Goal: Task Accomplishment & Management: Manage account settings

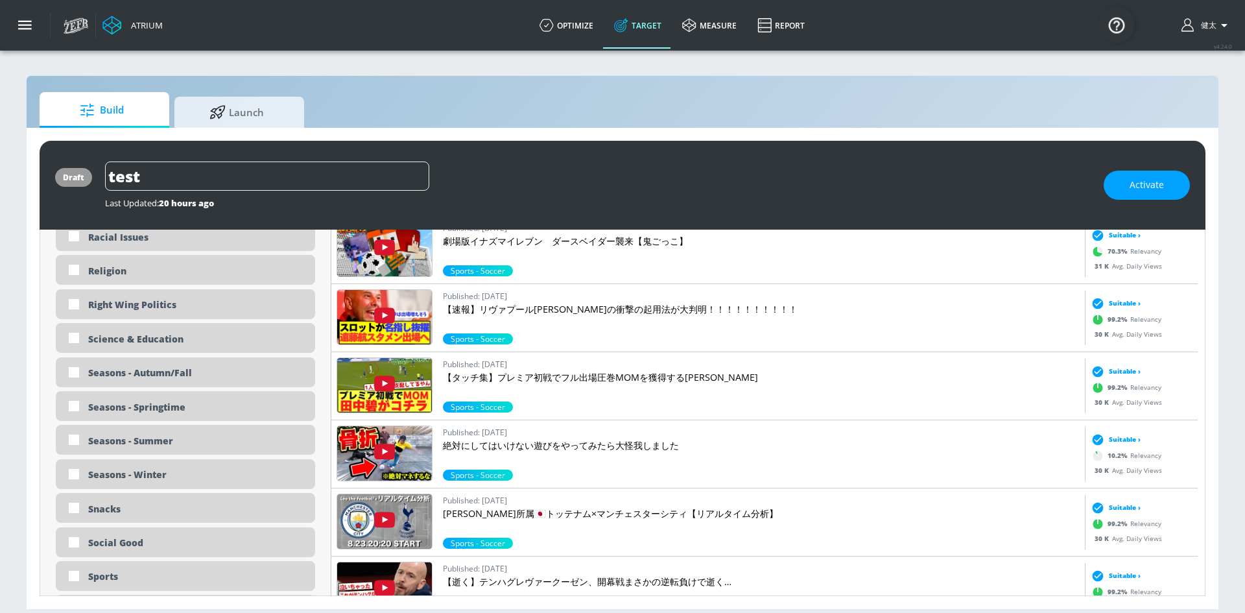
scroll to position [3554, 0]
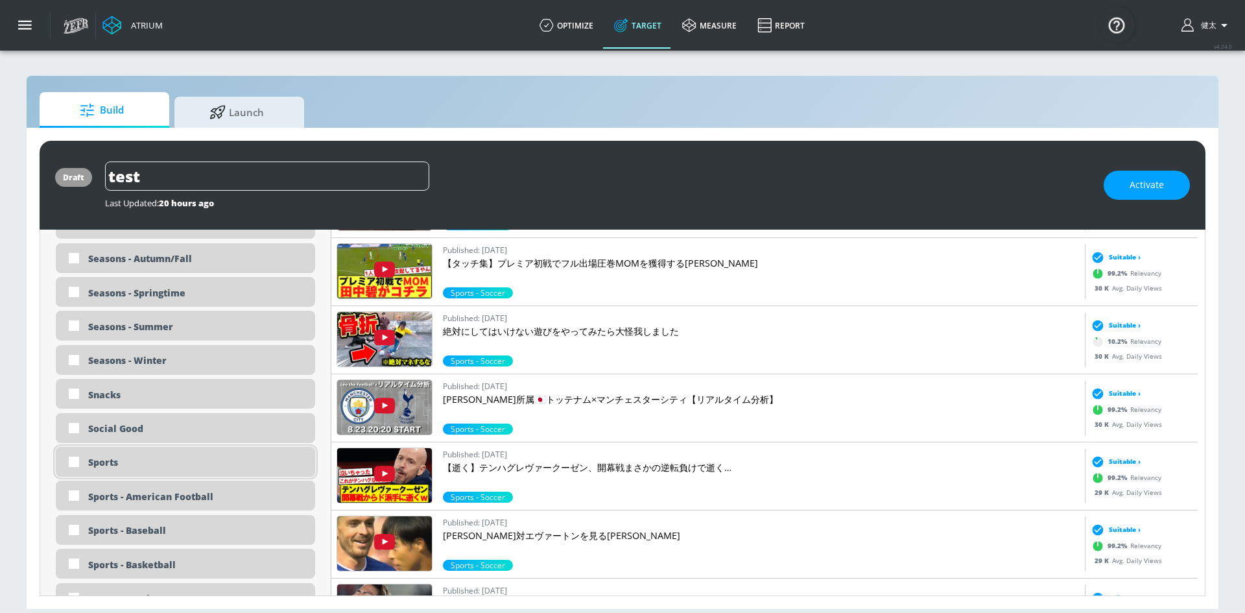
click at [181, 463] on div "Sports" at bounding box center [196, 462] width 217 height 12
checkbox input "true"
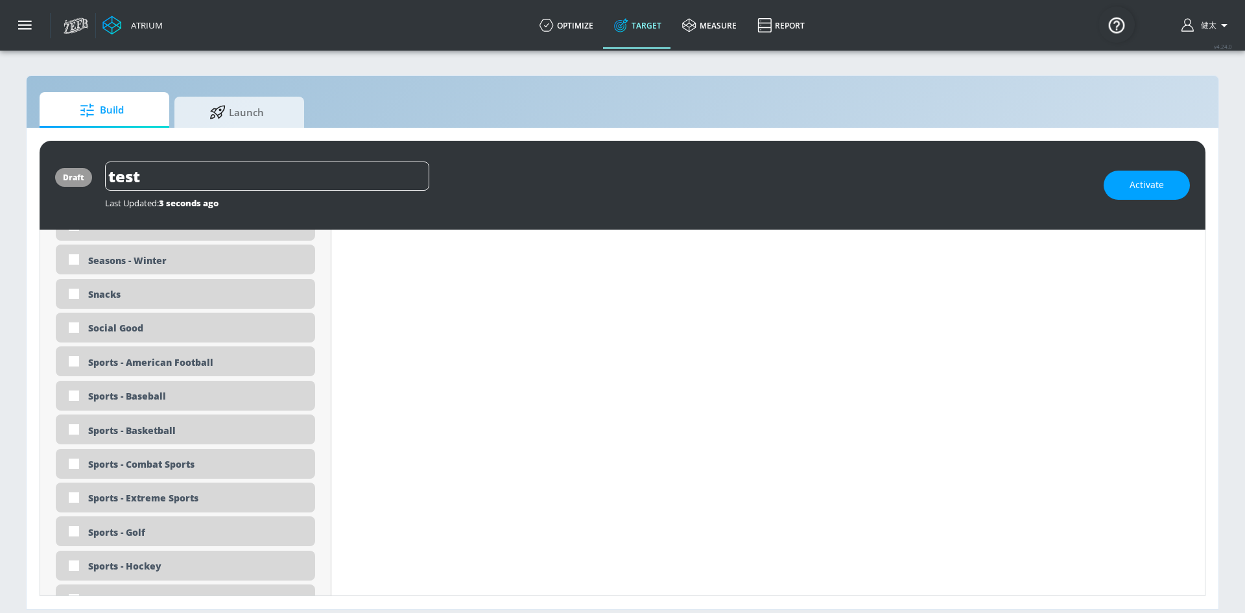
scroll to position [3656, 0]
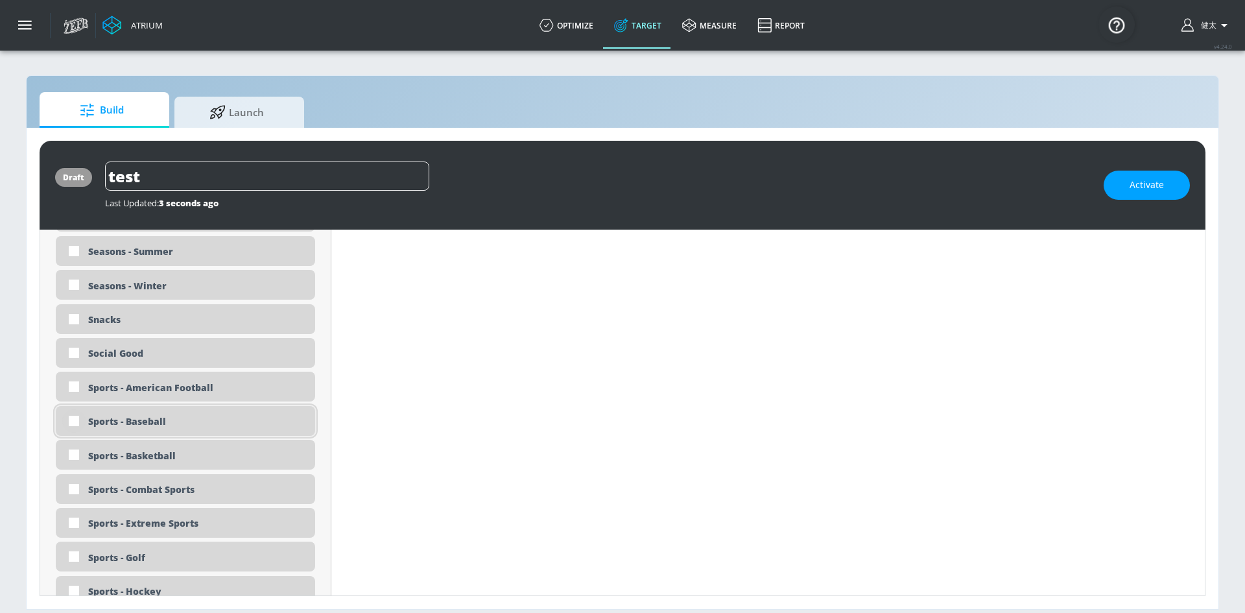
click at [73, 422] on input "checkbox" at bounding box center [73, 420] width 23 height 23
checkbox input "true"
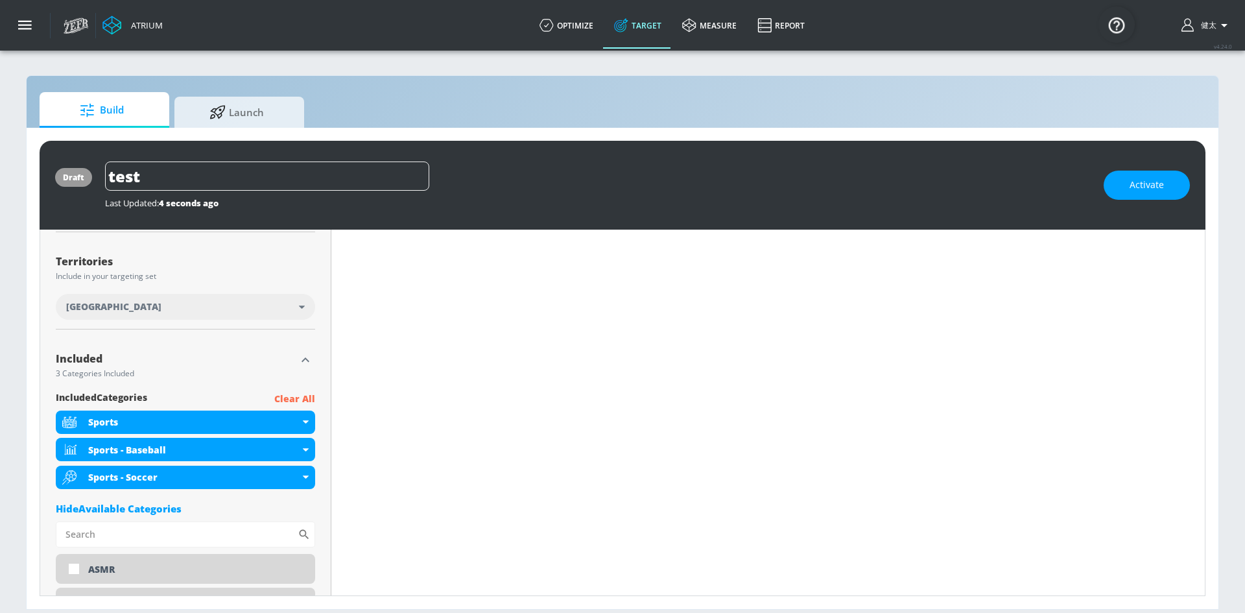
scroll to position [546, 0]
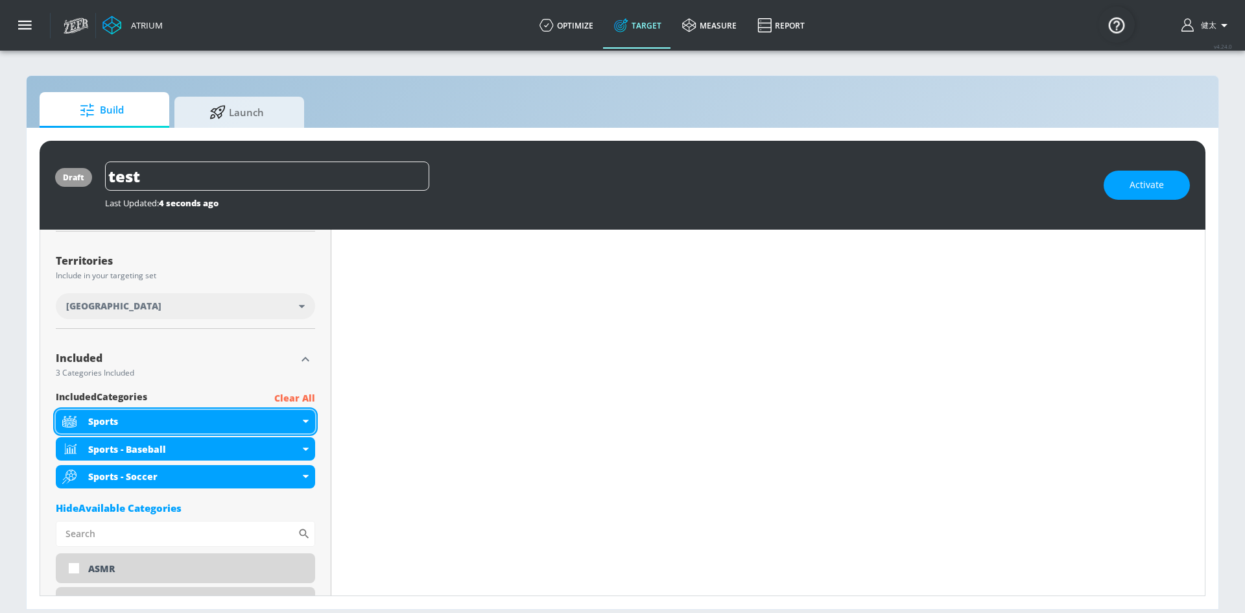
click at [294, 419] on div "Sports" at bounding box center [193, 421] width 211 height 12
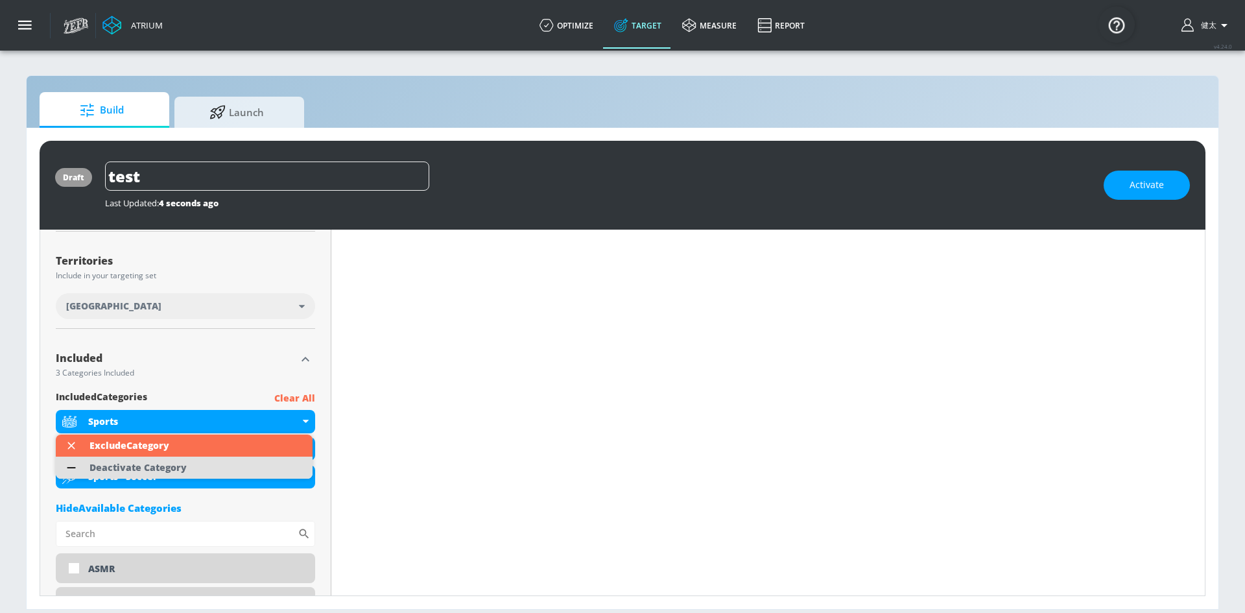
click at [182, 469] on div "Deactivate Category" at bounding box center [138, 467] width 97 height 9
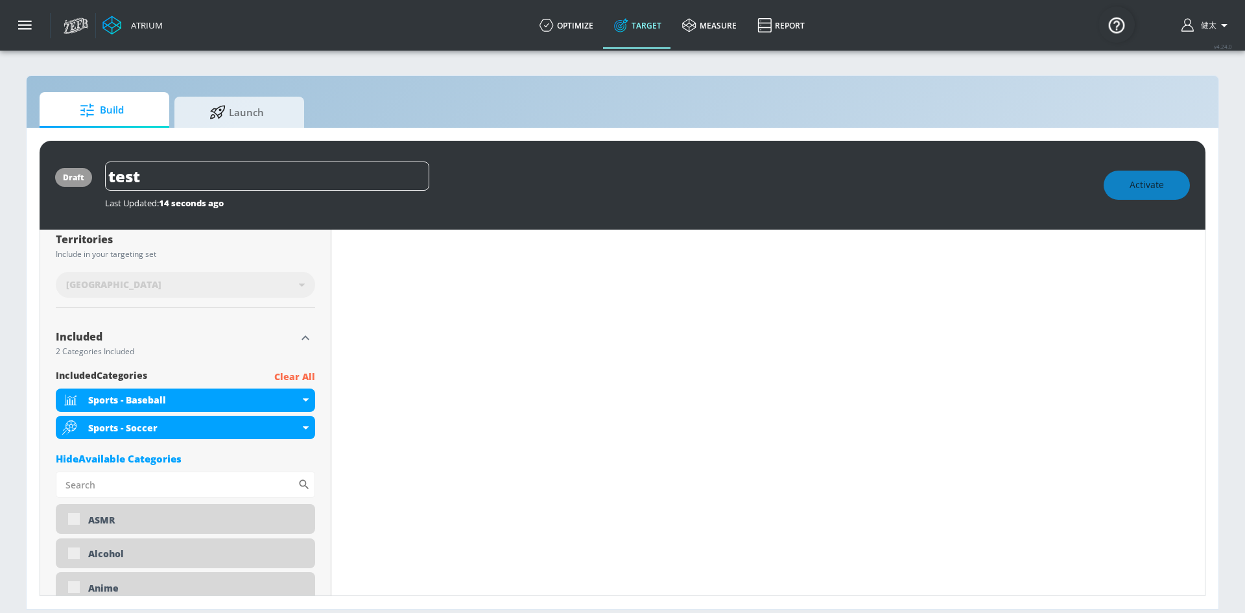
scroll to position [525, 0]
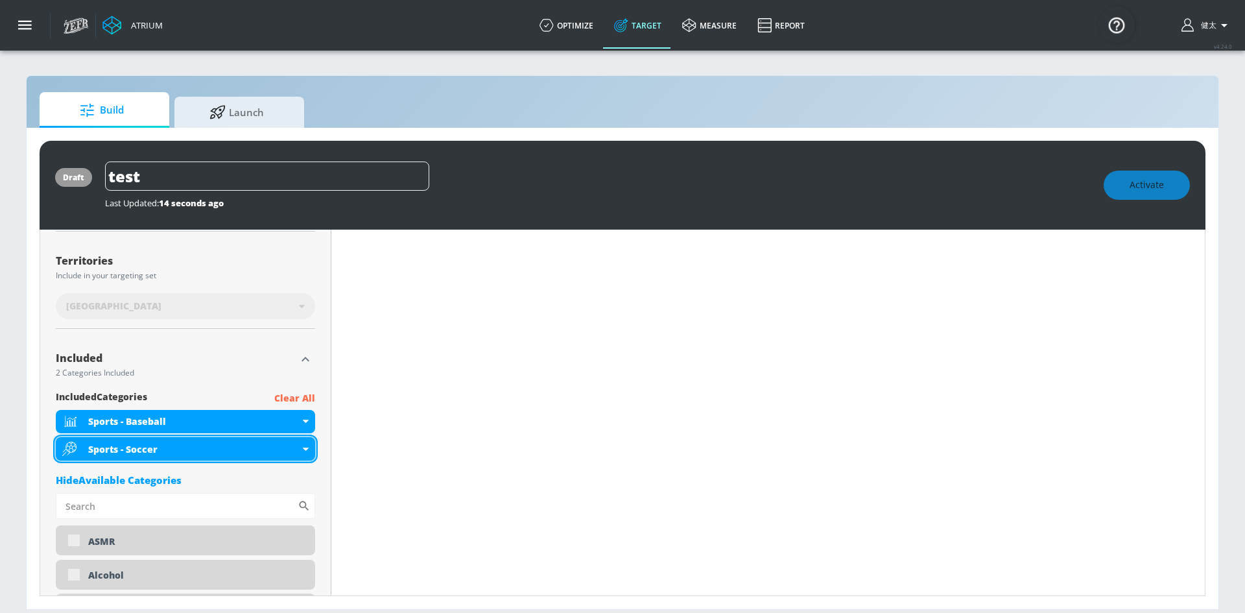
click at [210, 450] on div "Sports - Soccer" at bounding box center [193, 449] width 211 height 12
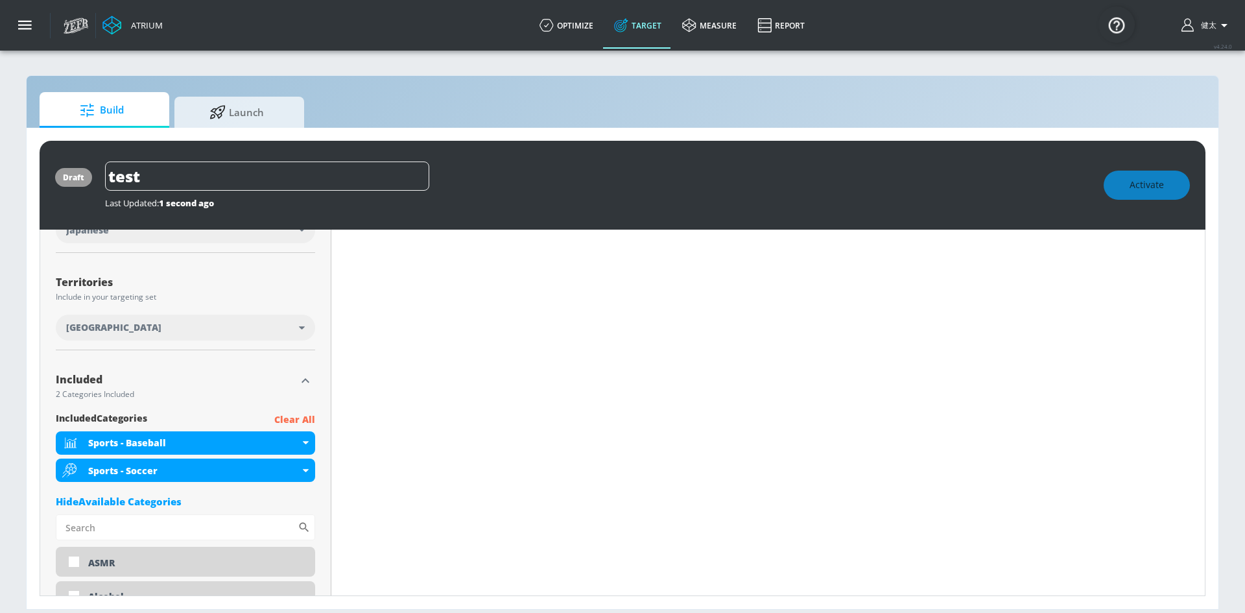
scroll to position [546, 0]
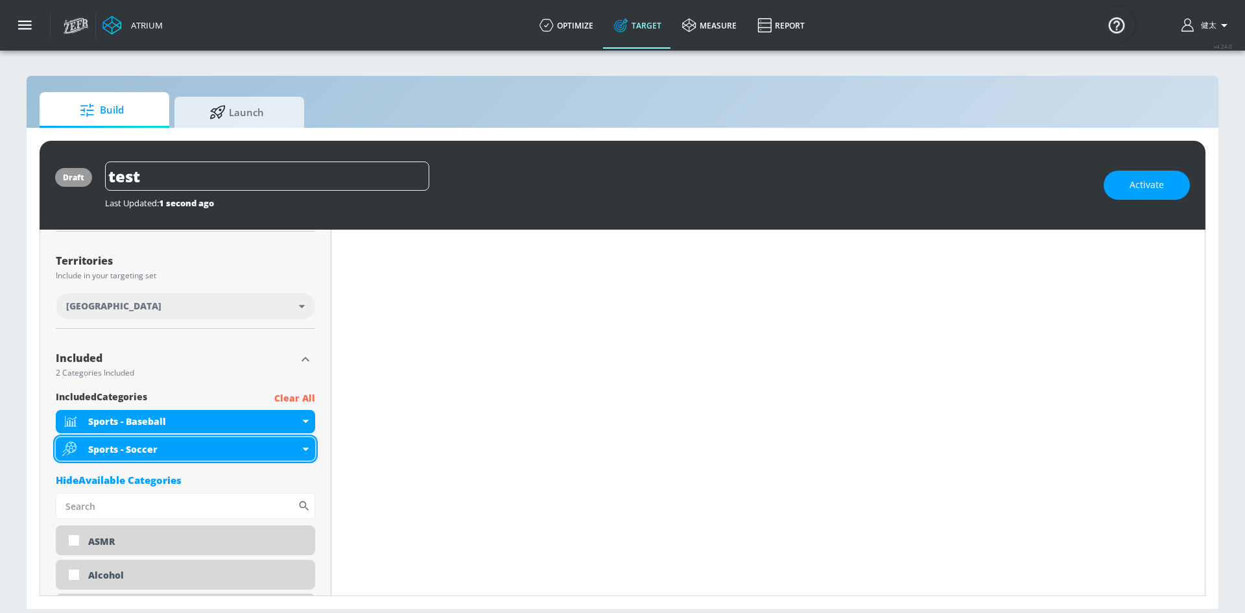
click at [301, 451] on div "Sports - Soccer" at bounding box center [185, 448] width 259 height 23
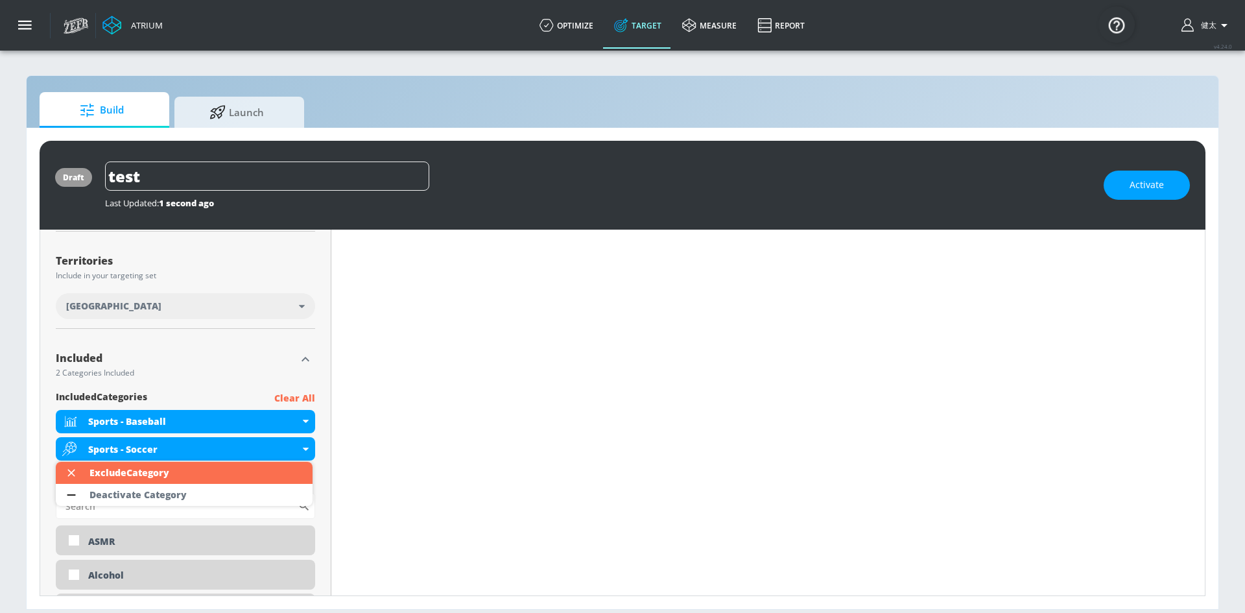
click at [156, 492] on div "Deactivate Category" at bounding box center [138, 494] width 97 height 9
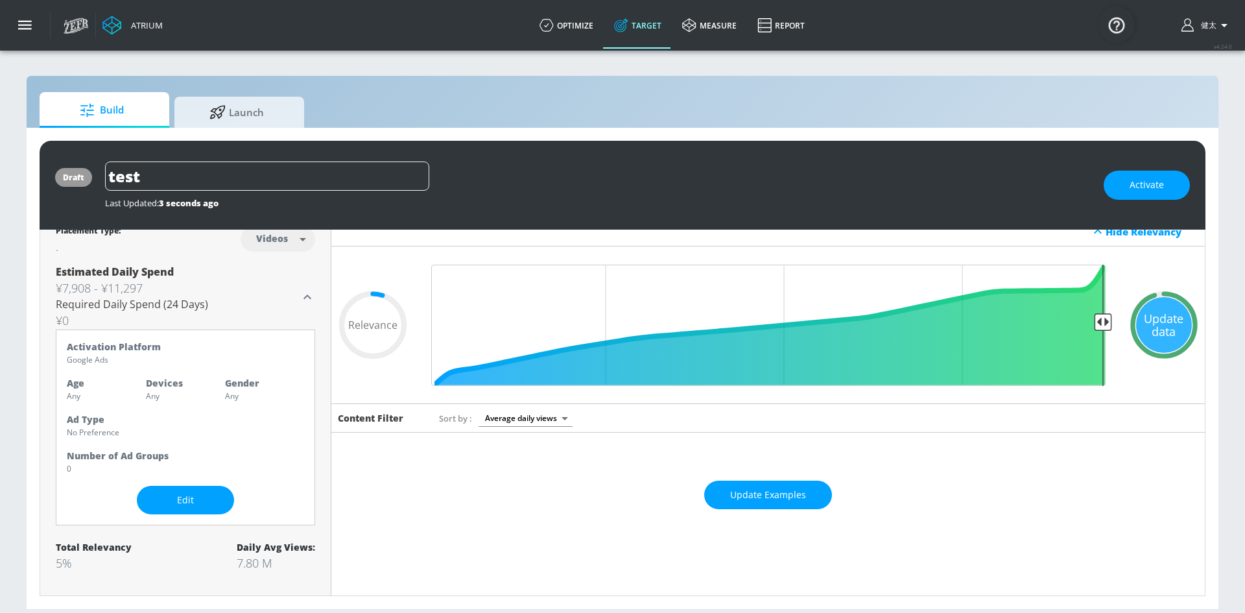
scroll to position [12, 0]
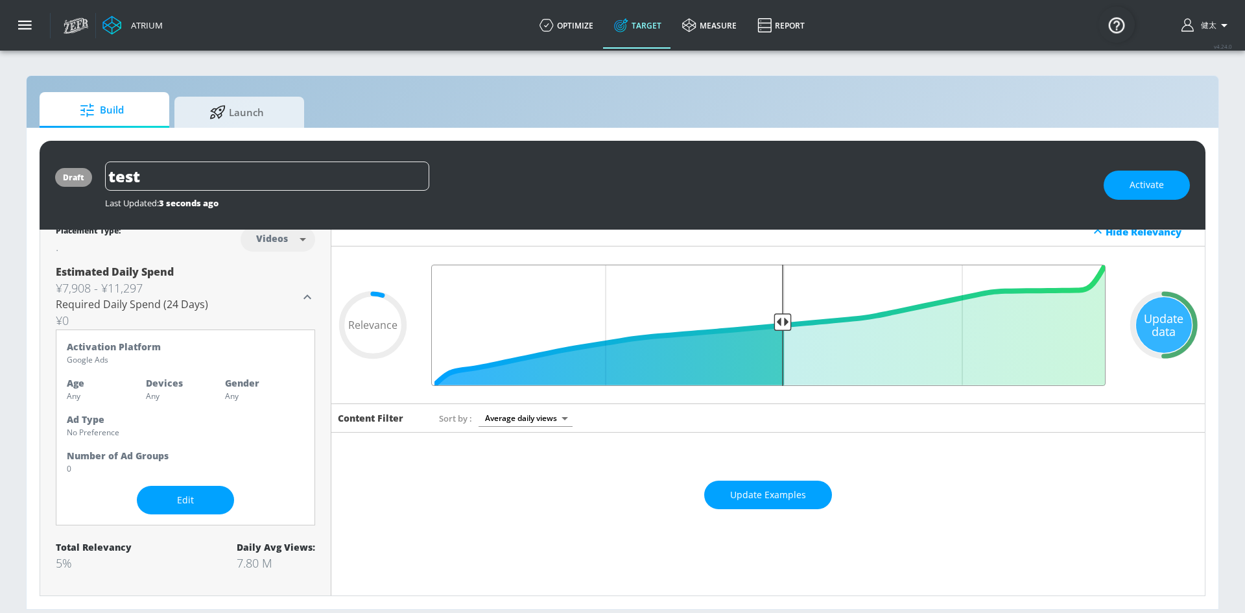
drag, startPoint x: 1094, startPoint y: 318, endPoint x: 775, endPoint y: 327, distance: 319.2
type input "0.5"
click at [775, 327] on input "Final Threshold" at bounding box center [769, 325] width 688 height 121
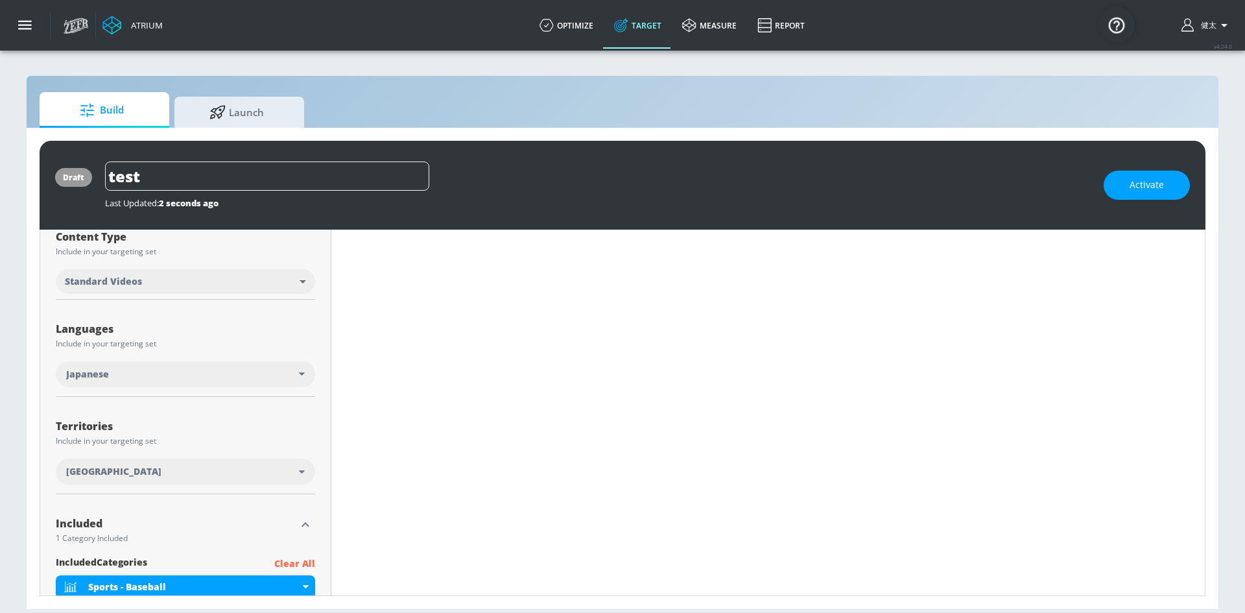
scroll to position [401, 0]
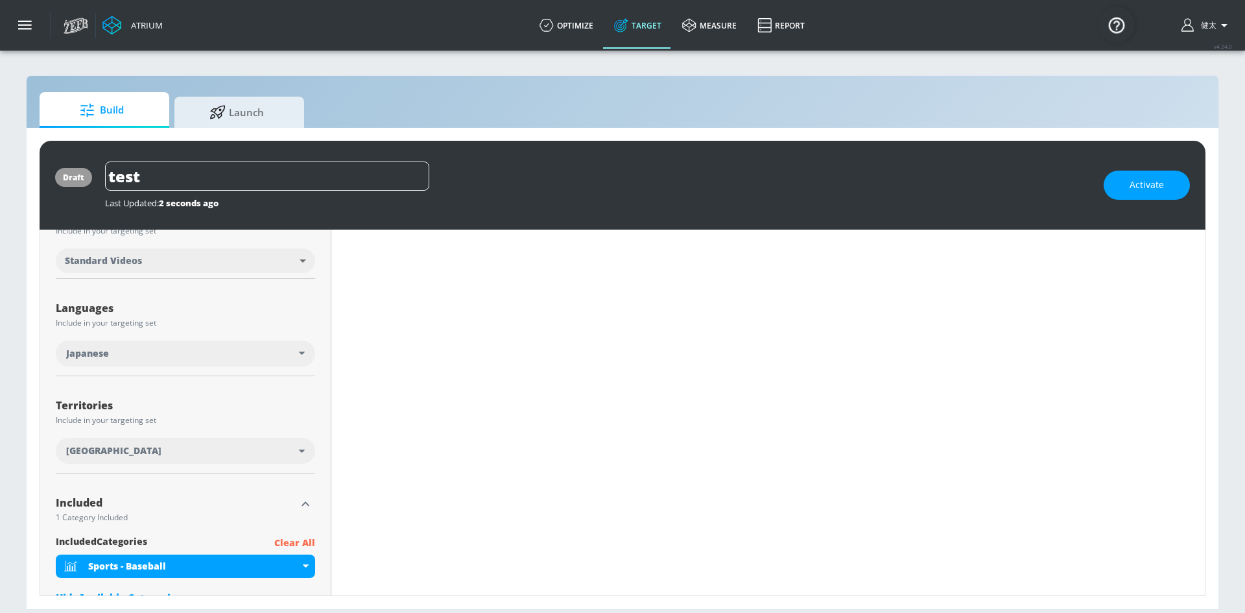
click at [294, 448] on div "[GEOGRAPHIC_DATA]" at bounding box center [182, 450] width 233 height 13
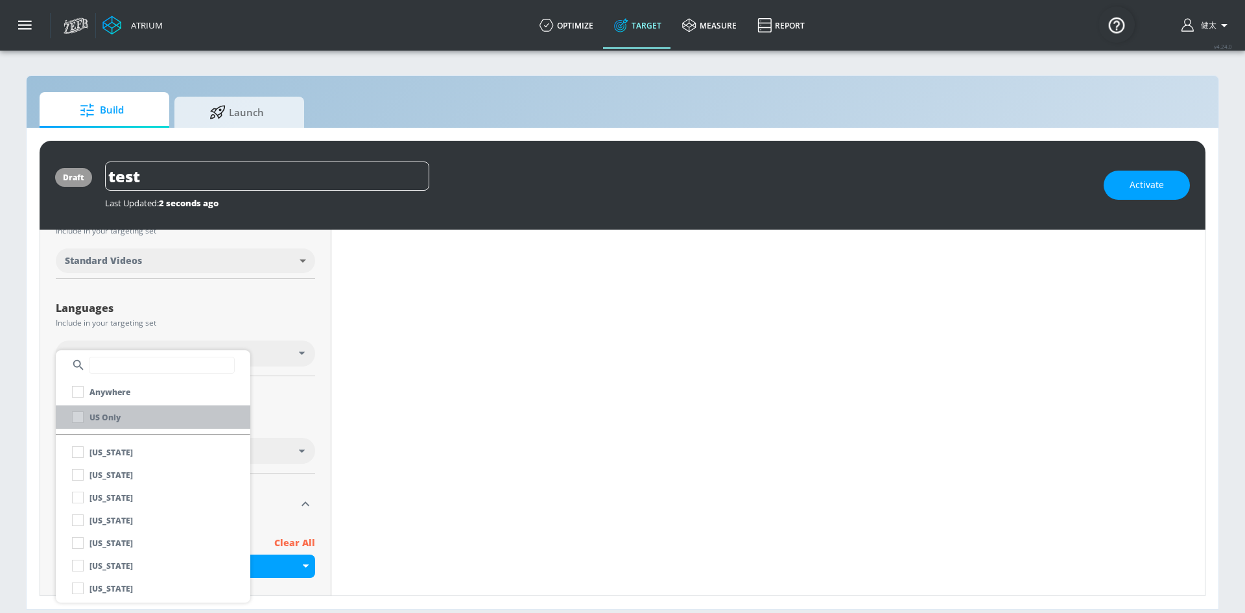
click at [142, 410] on li "US Only" at bounding box center [153, 416] width 195 height 23
checkbox input "true"
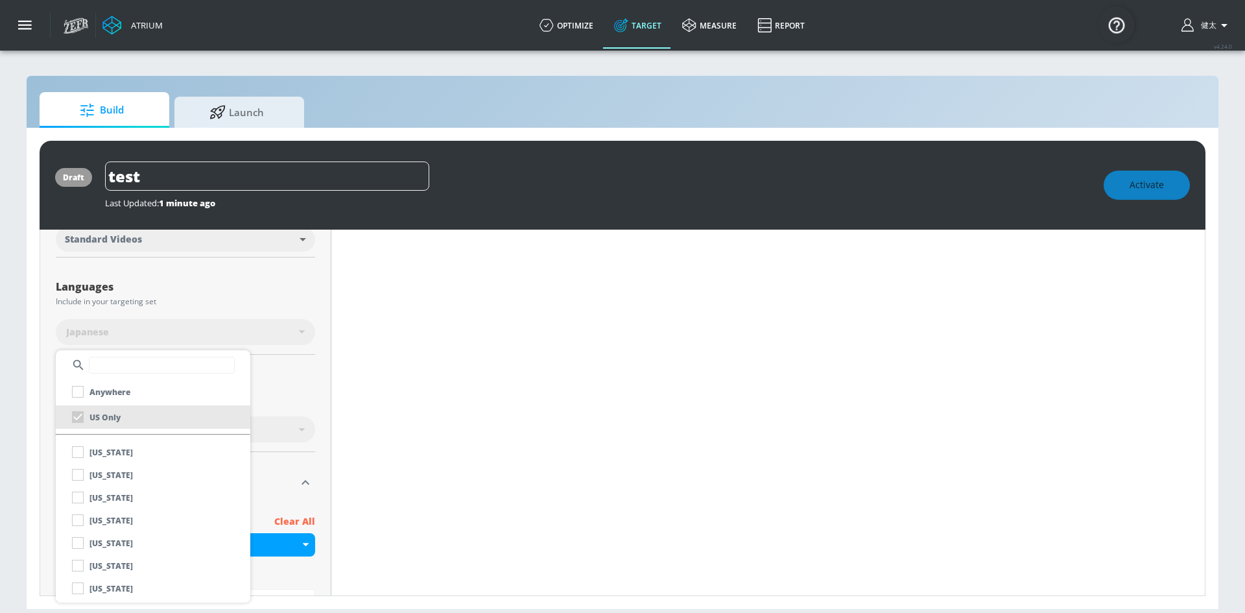
scroll to position [380, 0]
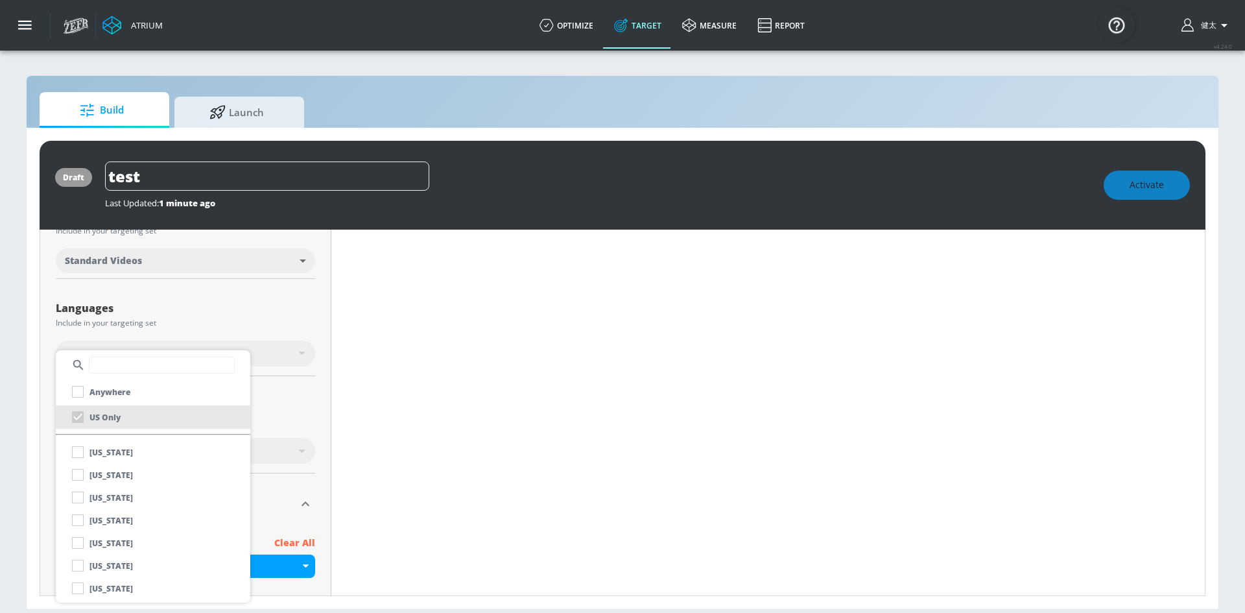
click at [366, 428] on div at bounding box center [622, 306] width 1245 height 613
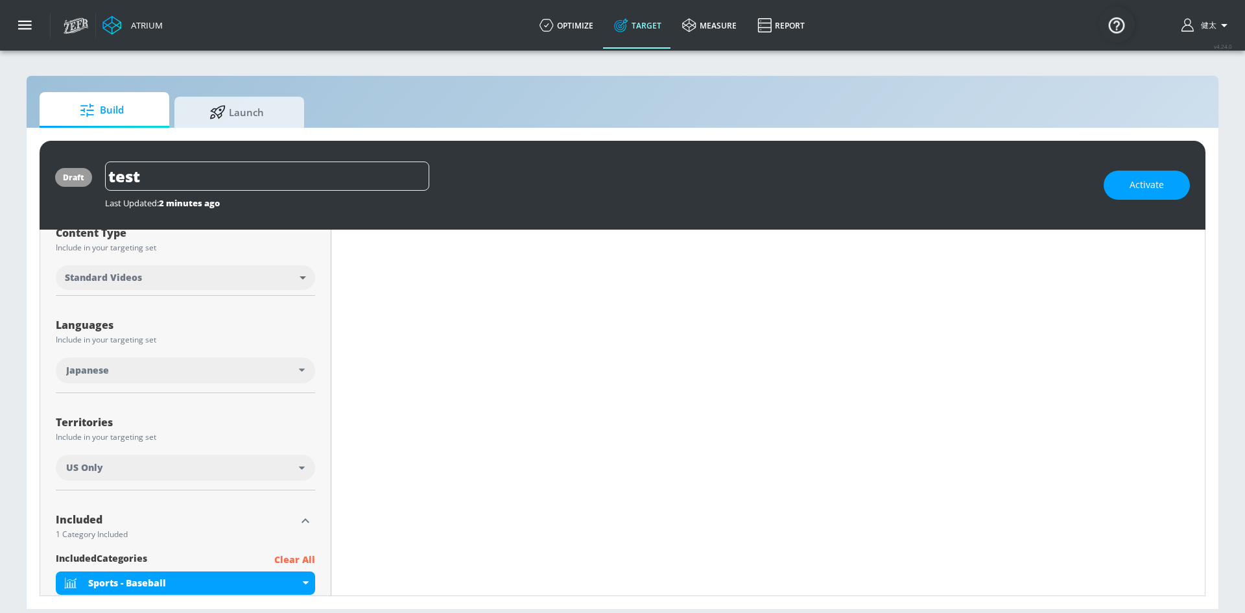
scroll to position [389, 0]
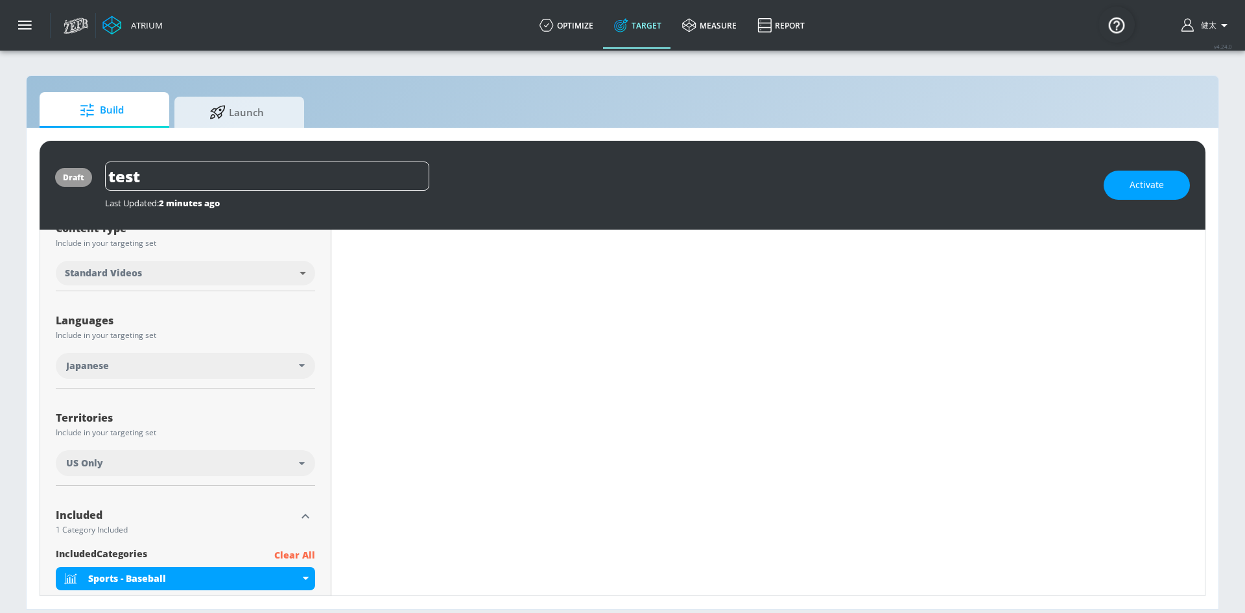
click at [280, 461] on div "US Only" at bounding box center [182, 463] width 233 height 13
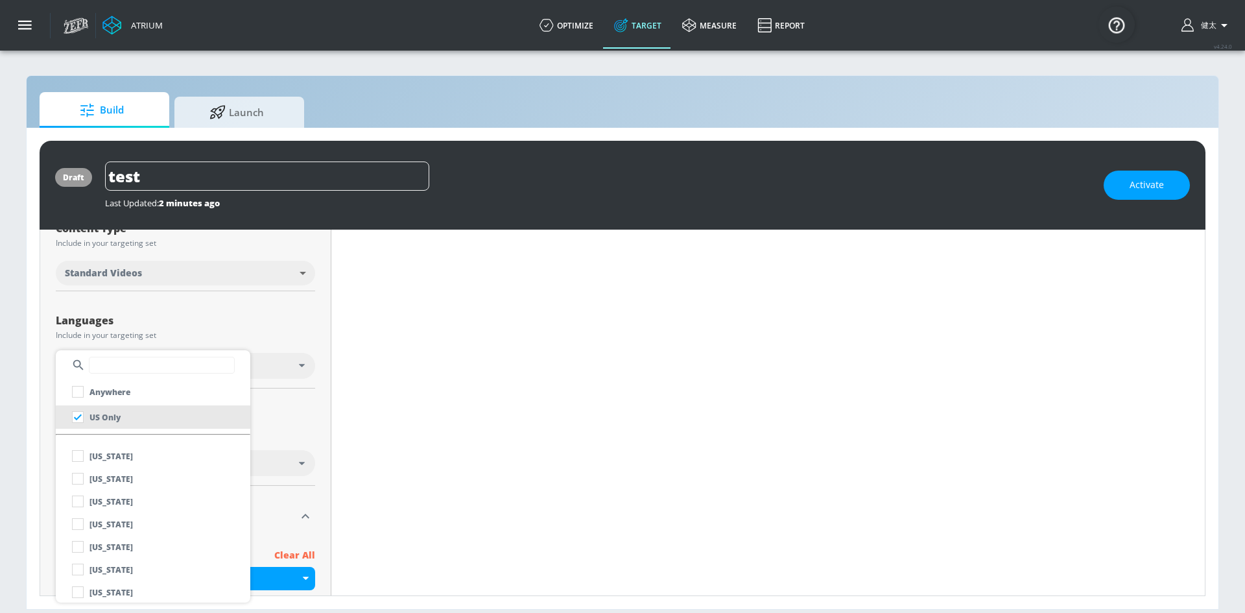
scroll to position [0, 0]
click at [372, 409] on div at bounding box center [622, 306] width 1245 height 613
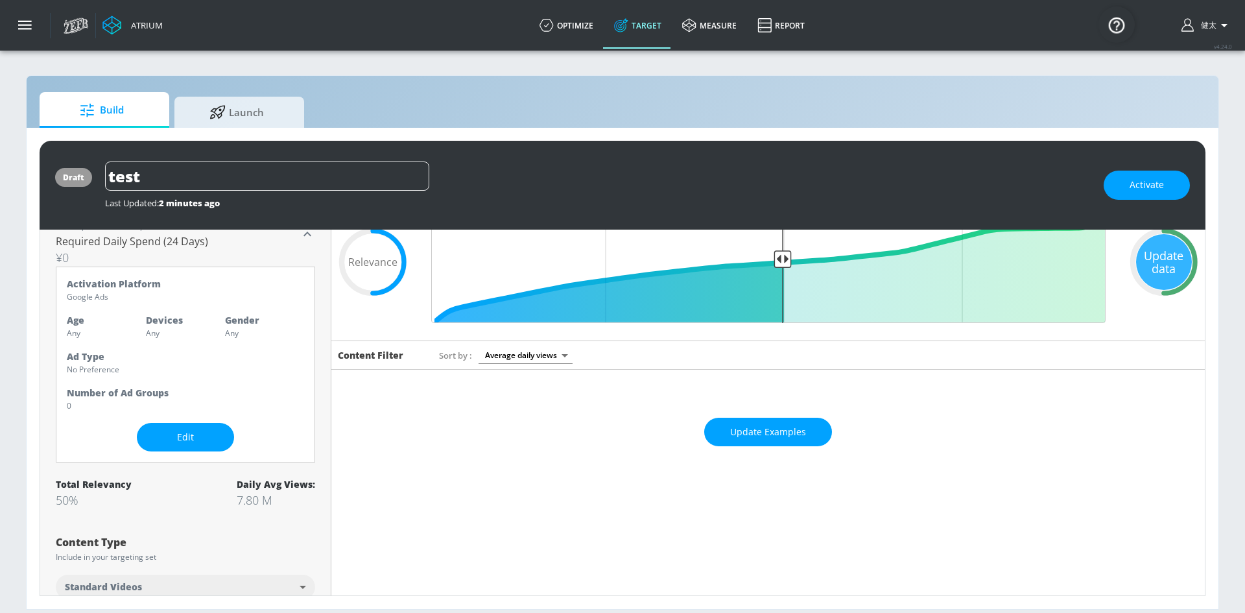
scroll to position [65, 0]
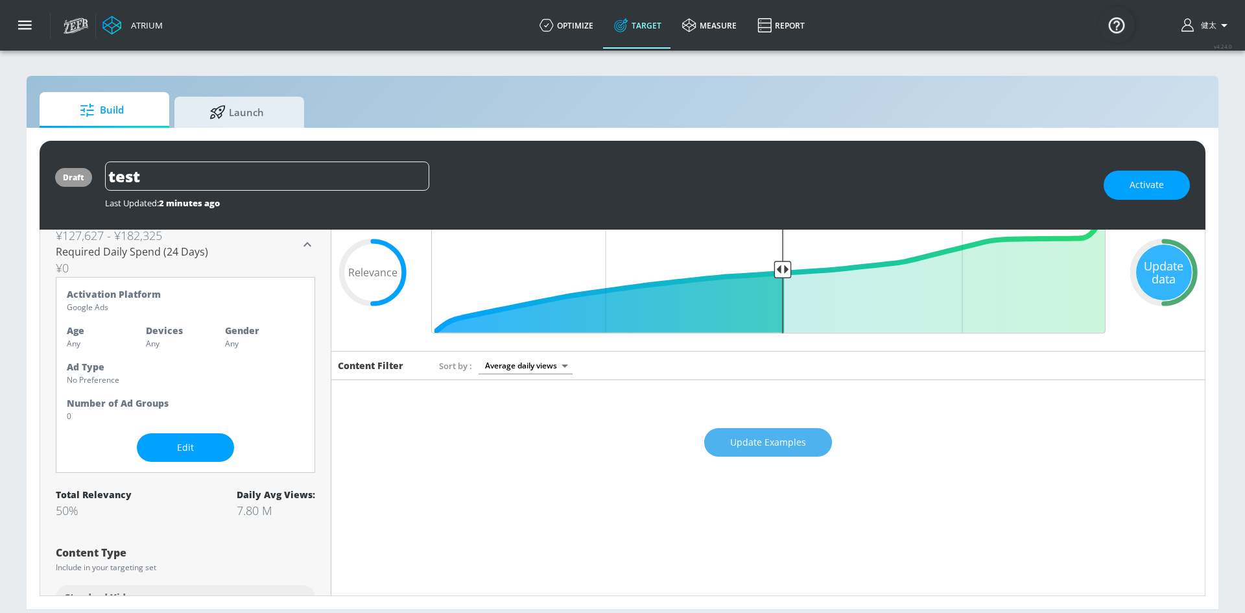
click at [751, 438] on span "Update Examples" at bounding box center [768, 443] width 76 height 16
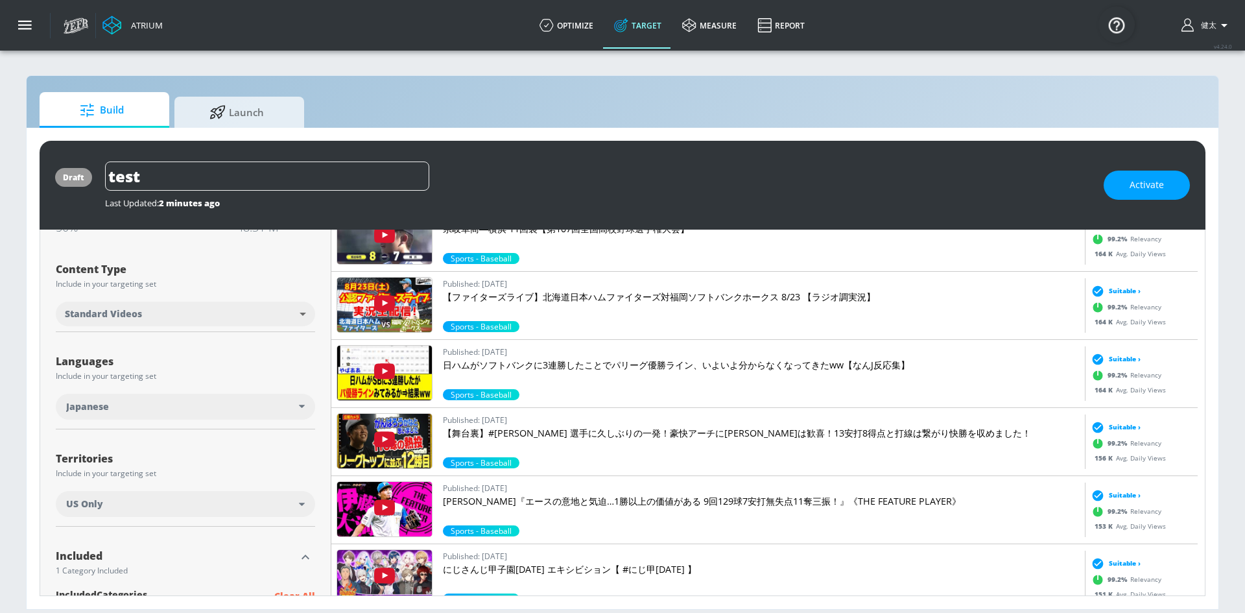
scroll to position [389, 0]
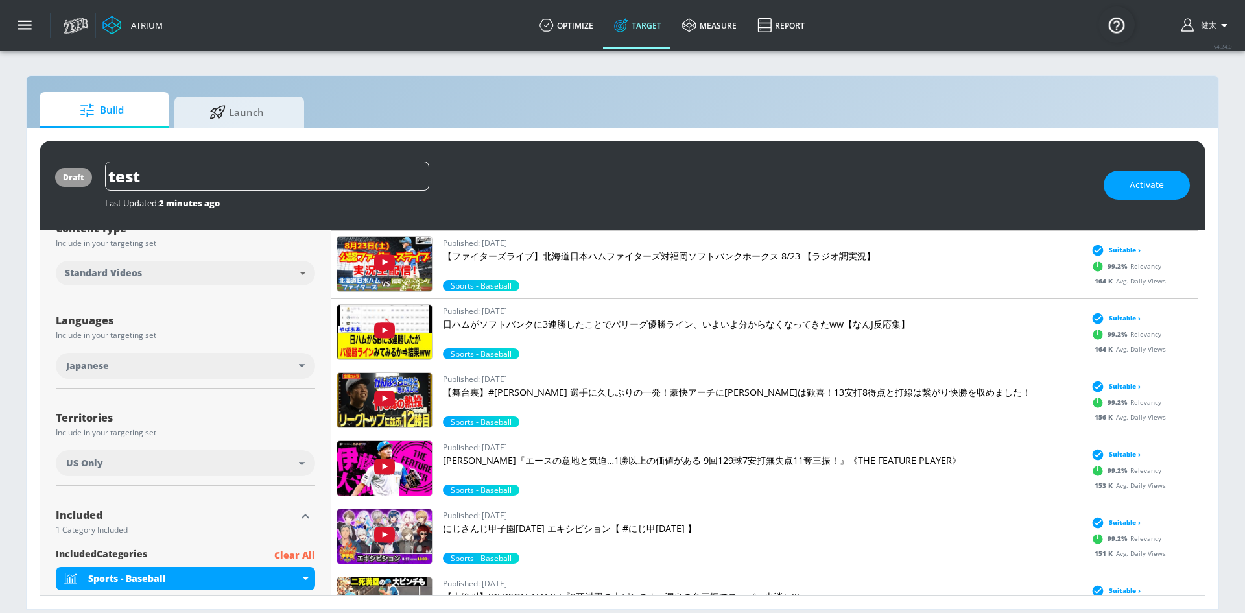
click at [299, 468] on div "US Only" at bounding box center [185, 463] width 259 height 26
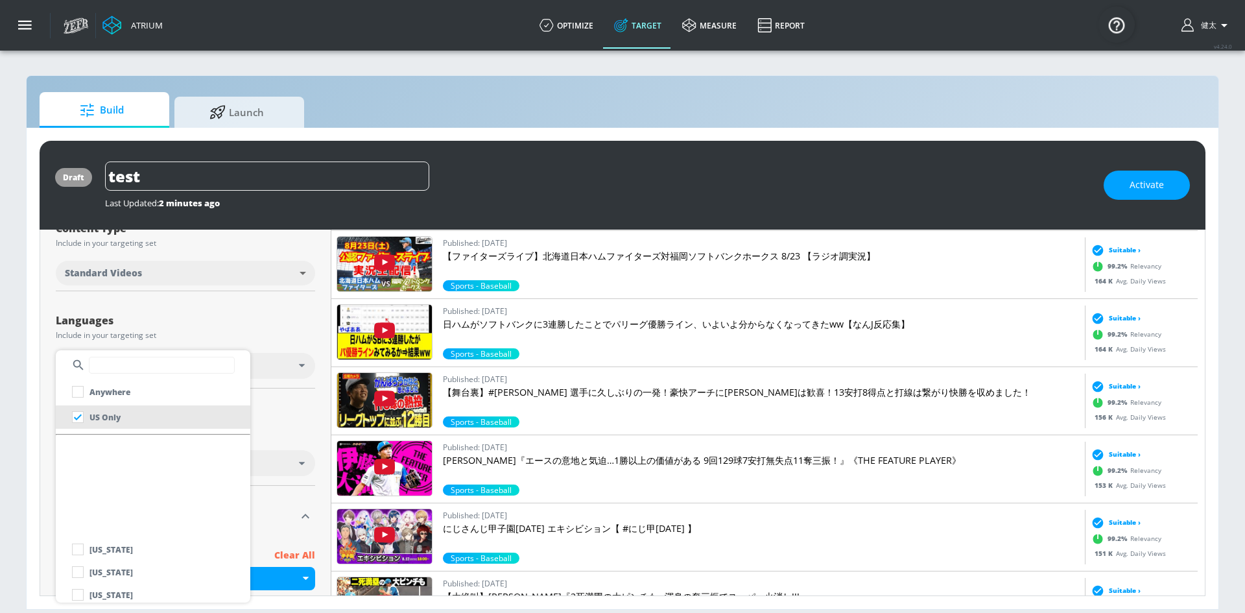
scroll to position [259, 0]
click at [99, 368] on input "text" at bounding box center [162, 365] width 146 height 17
type input "ｊ"
type input "[GEOGRAPHIC_DATA]"
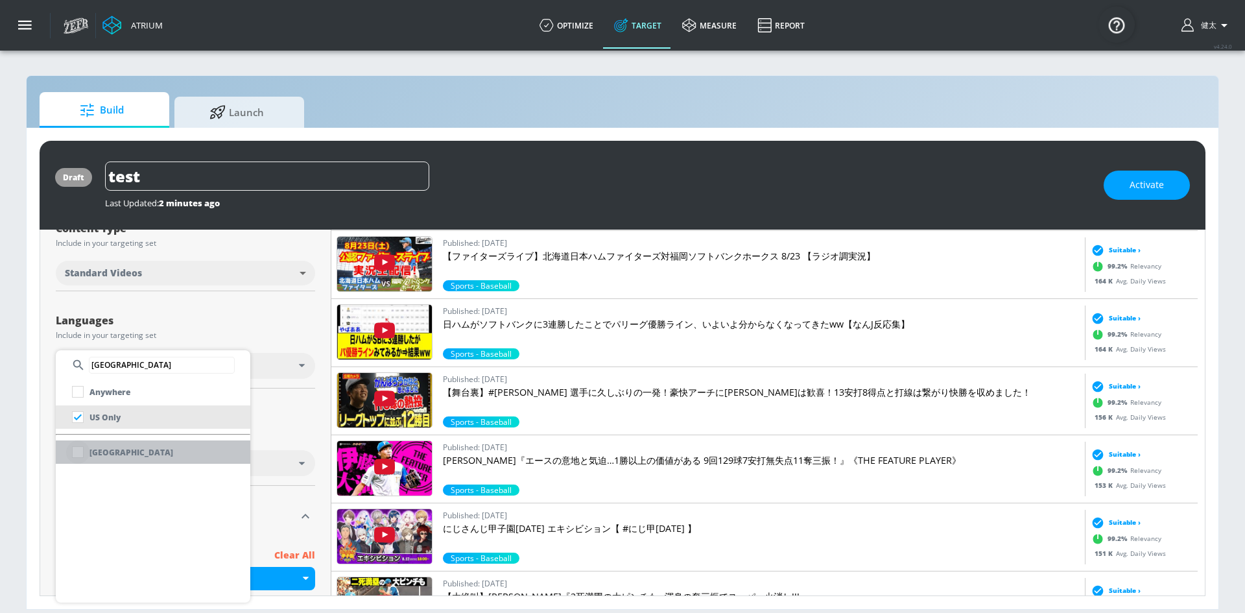
click at [78, 454] on input "checkbox" at bounding box center [77, 451] width 23 height 23
checkbox input "false"
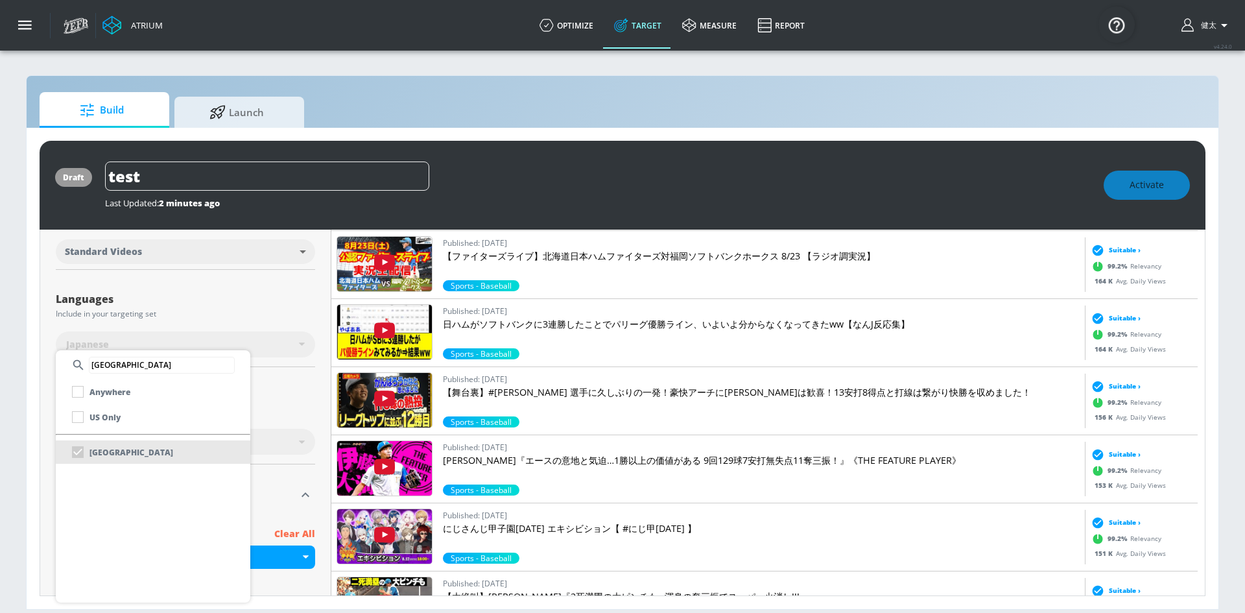
scroll to position [368, 0]
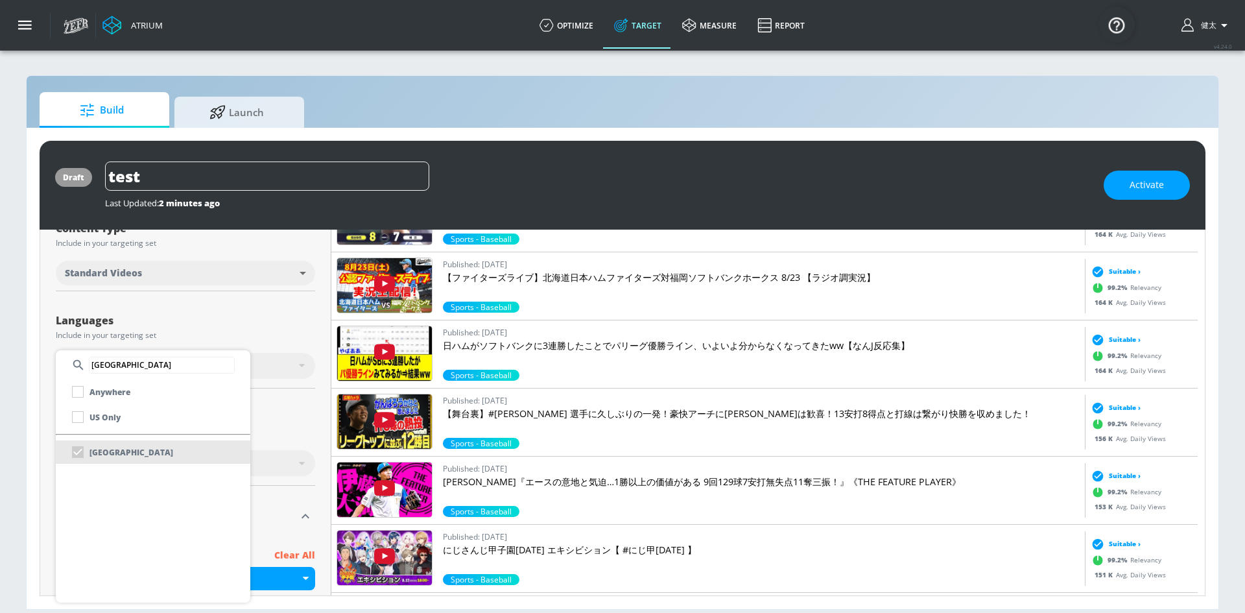
click at [272, 331] on div at bounding box center [622, 306] width 1245 height 613
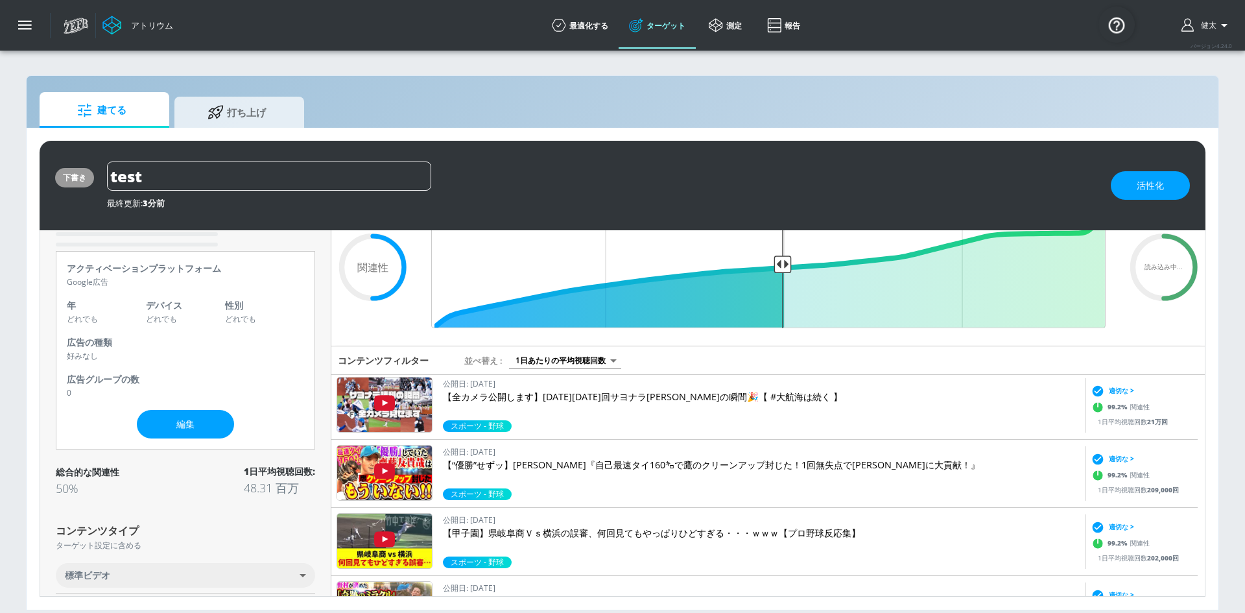
scroll to position [0, 0]
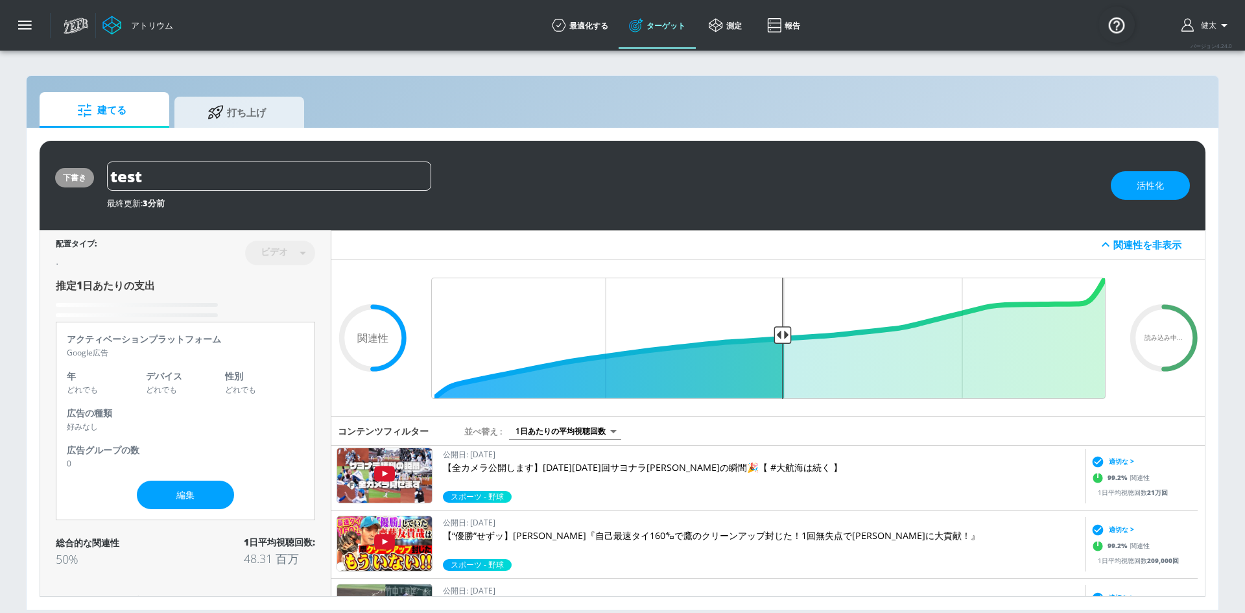
click at [546, 433] on body "アトリウム 最適化する ターゲット 測定 報告 最適化する ターゲット 測定 報告 バージョン 4.24.0 [PERSON_NAME] プラットフォーム デ…" at bounding box center [622, 306] width 1245 height 613
click at [546, 433] on div at bounding box center [622, 306] width 1245 height 613
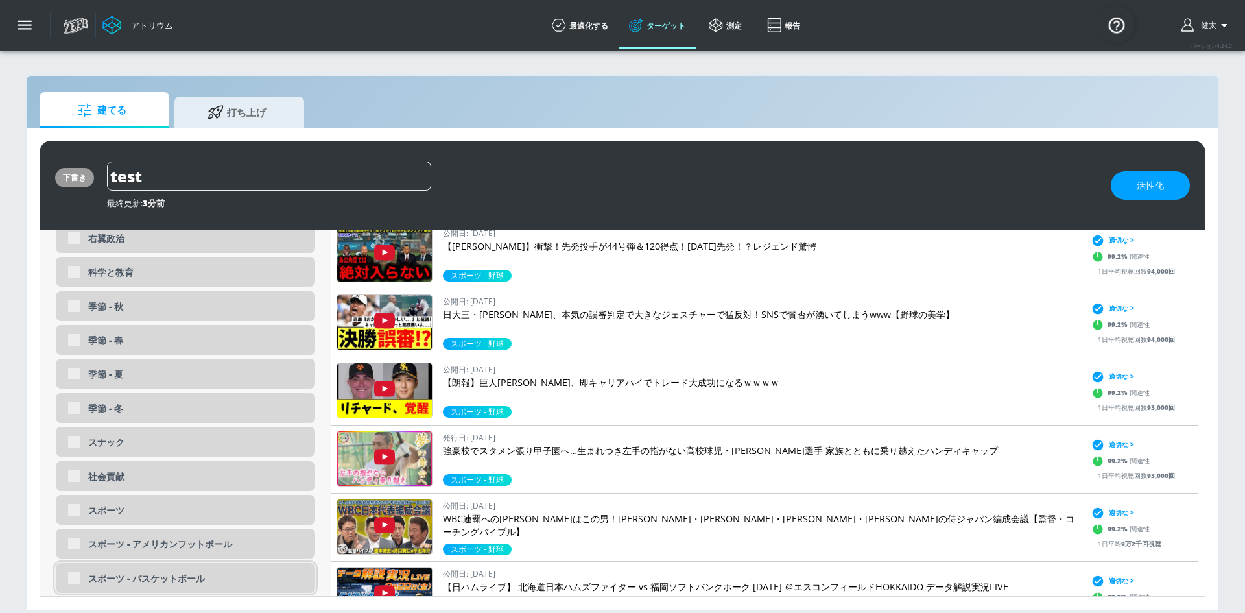
scroll to position [3603, 0]
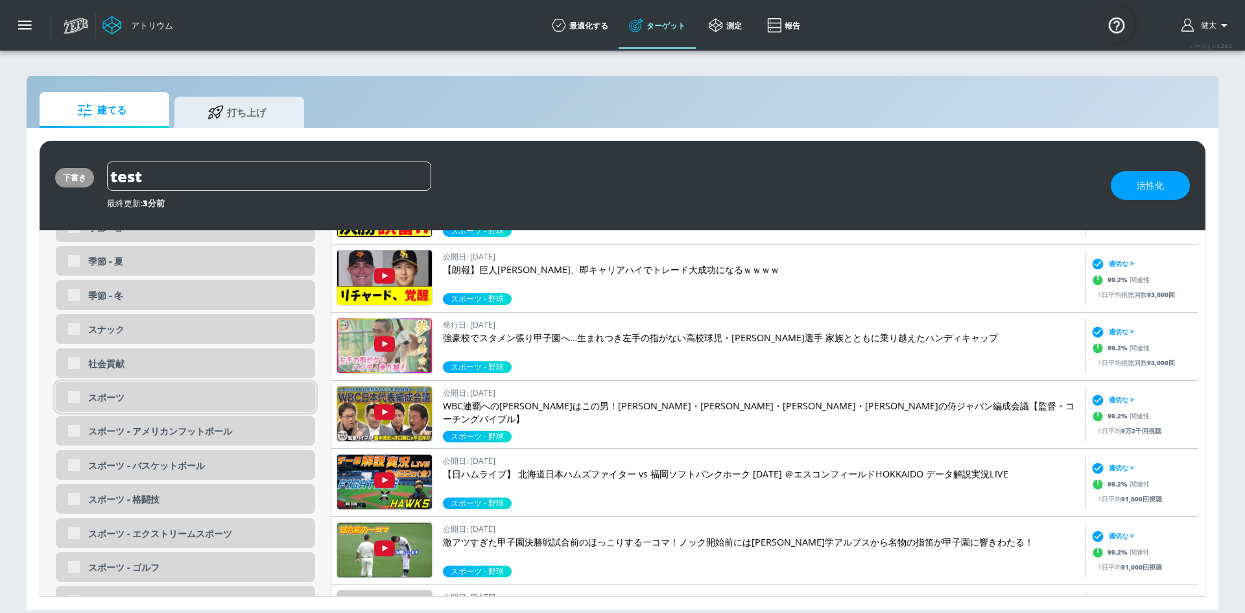
click at [81, 397] on div "スポーツ" at bounding box center [185, 397] width 259 height 30
click at [75, 399] on div "スポーツ" at bounding box center [185, 397] width 259 height 30
click at [69, 400] on div "スポーツ" at bounding box center [185, 397] width 259 height 30
click at [71, 400] on div "スポーツ" at bounding box center [185, 397] width 259 height 30
click at [73, 396] on div "スポーツ" at bounding box center [185, 397] width 259 height 30
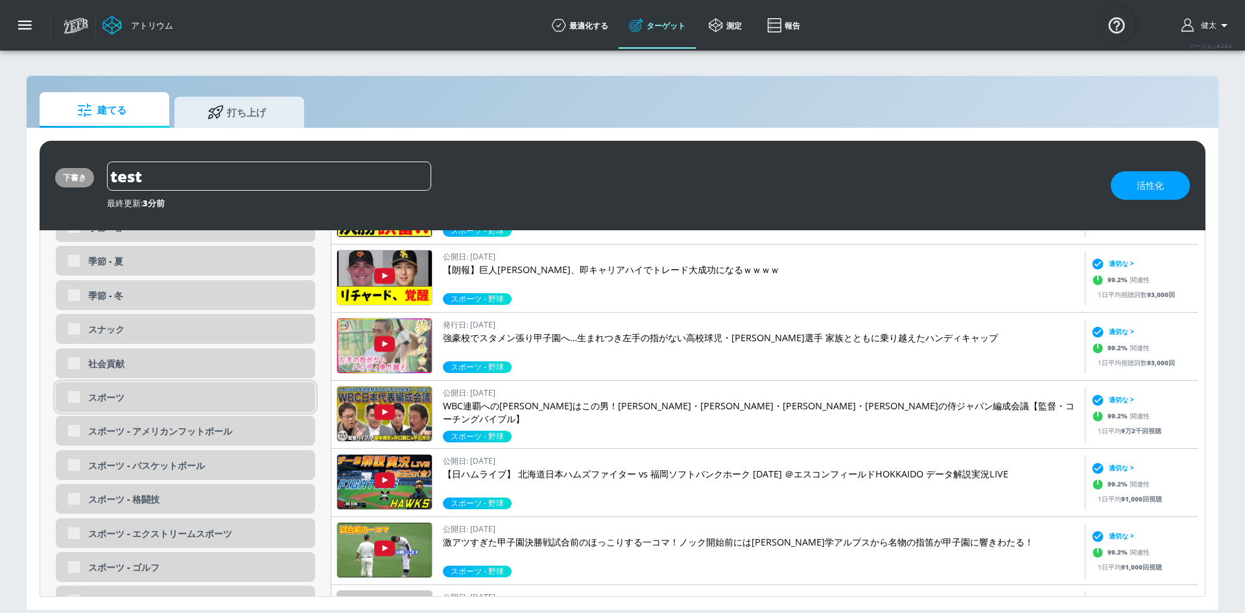
click at [68, 399] on div "スポーツ" at bounding box center [185, 397] width 259 height 30
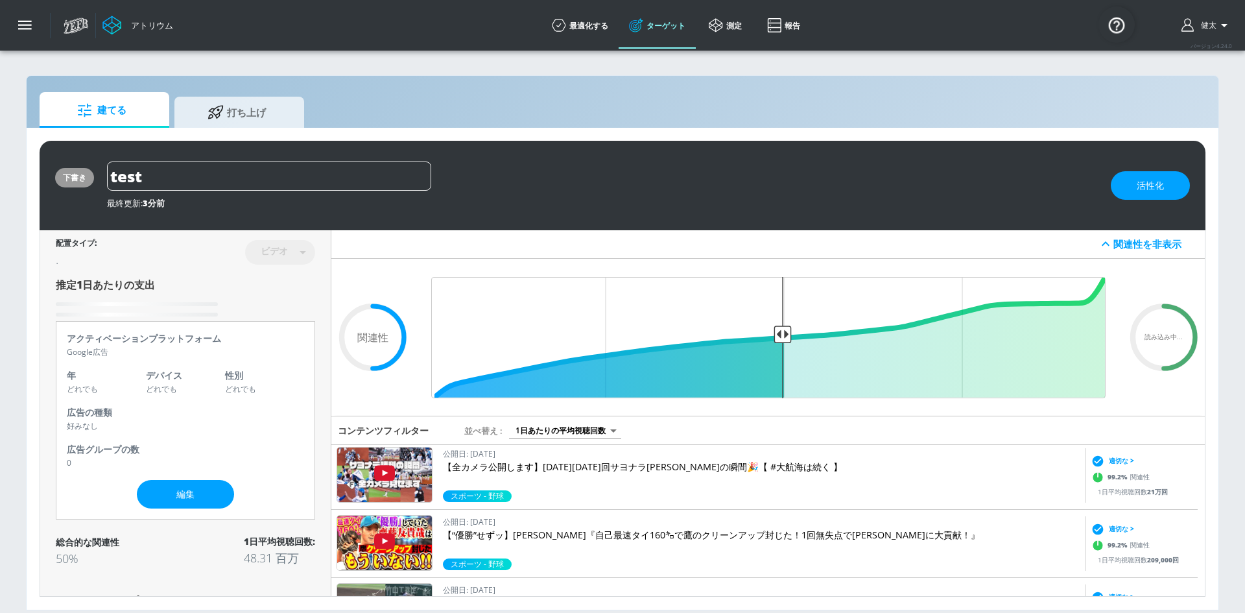
scroll to position [0, 0]
